Goal: Book appointment/travel/reservation

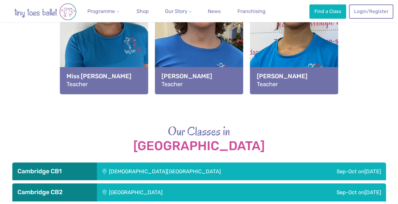
scroll to position [992, 0]
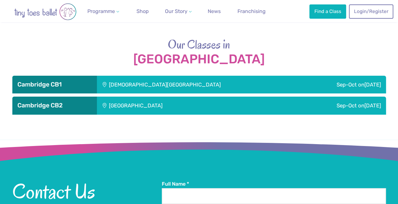
click at [161, 110] on div "[GEOGRAPHIC_DATA]" at bounding box center [178, 105] width 163 height 18
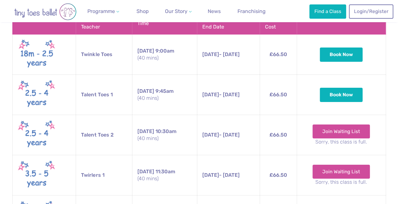
scroll to position [1121, 0]
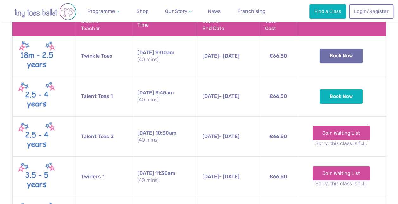
click at [362, 60] on button "Book Now" at bounding box center [341, 56] width 43 height 14
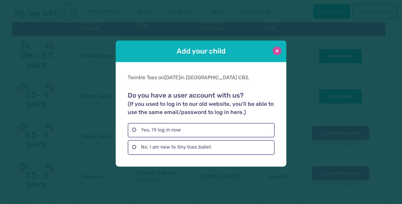
click at [276, 49] on button at bounding box center [277, 51] width 9 height 9
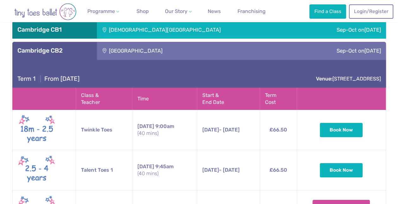
scroll to position [1047, 0]
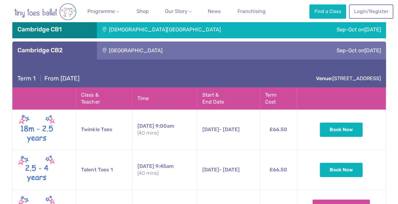
click at [144, 31] on div "[DEMOGRAPHIC_DATA][GEOGRAPHIC_DATA]" at bounding box center [198, 30] width 203 height 18
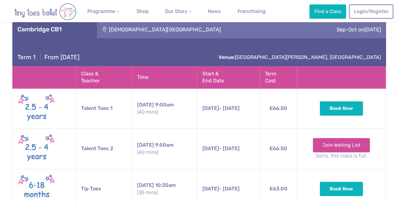
click at [138, 29] on div "[DEMOGRAPHIC_DATA][GEOGRAPHIC_DATA]" at bounding box center [198, 30] width 203 height 18
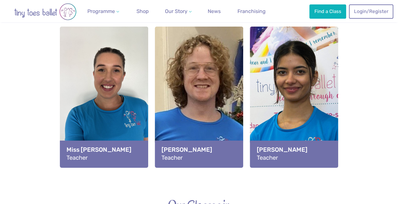
scroll to position [832, 0]
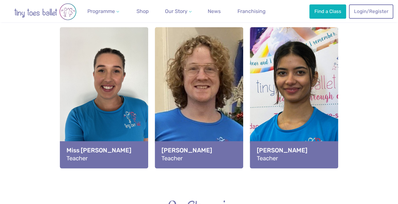
click at [179, 71] on div "View full-size image" at bounding box center [199, 85] width 88 height 116
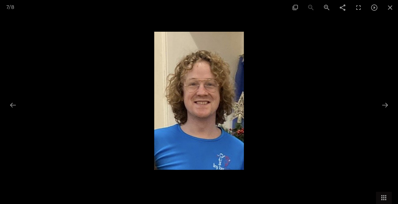
click at [300, 93] on div at bounding box center [199, 102] width 398 height 204
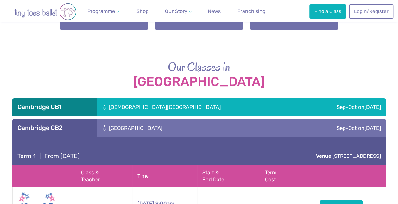
scroll to position [970, 0]
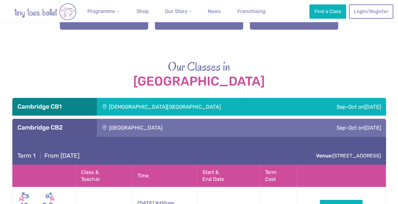
click at [161, 106] on div "[DEMOGRAPHIC_DATA][GEOGRAPHIC_DATA]" at bounding box center [198, 107] width 203 height 18
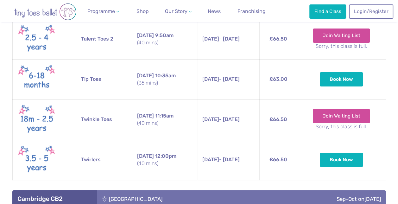
scroll to position [1160, 0]
